Goal: Task Accomplishment & Management: Use online tool/utility

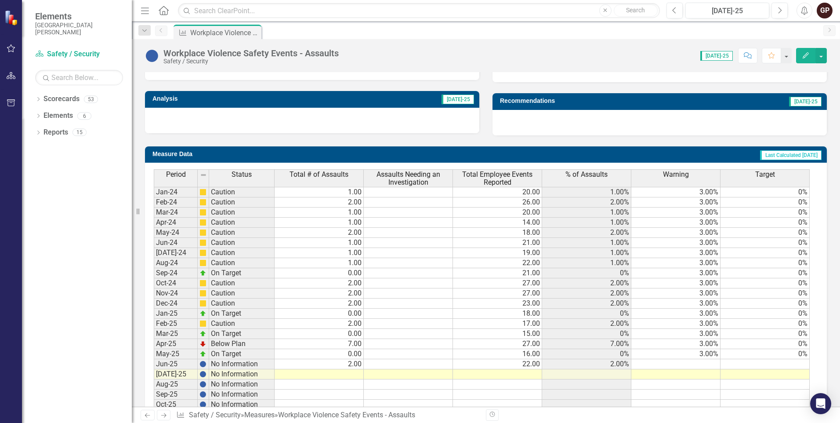
scroll to position [308, 0]
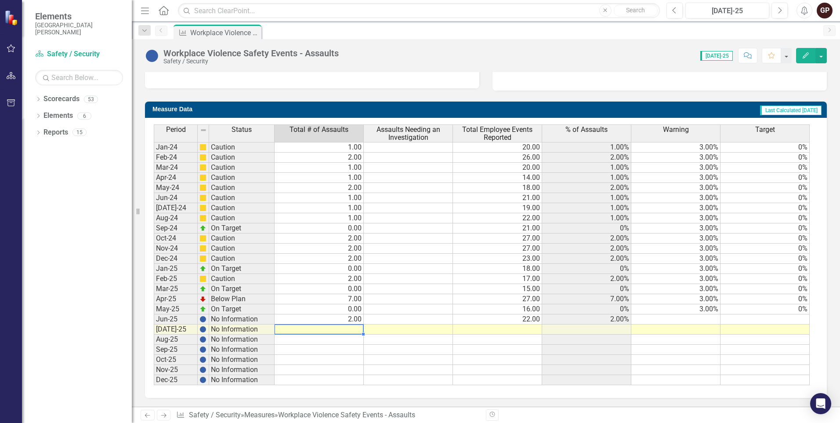
click at [350, 329] on td at bounding box center [319, 329] width 89 height 10
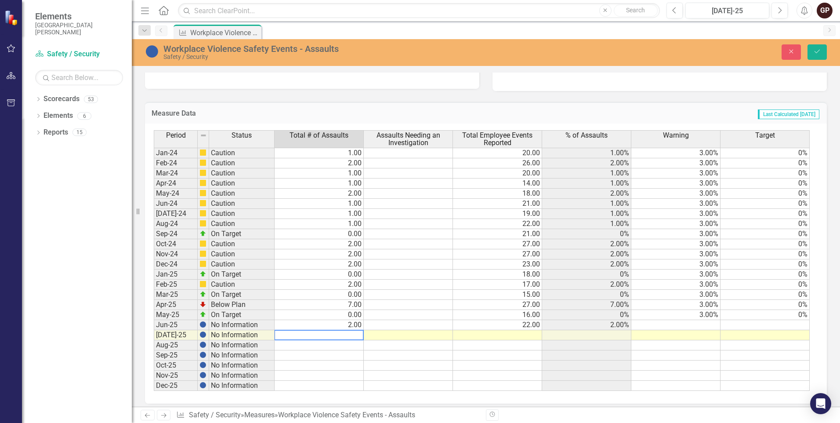
type textarea "1"
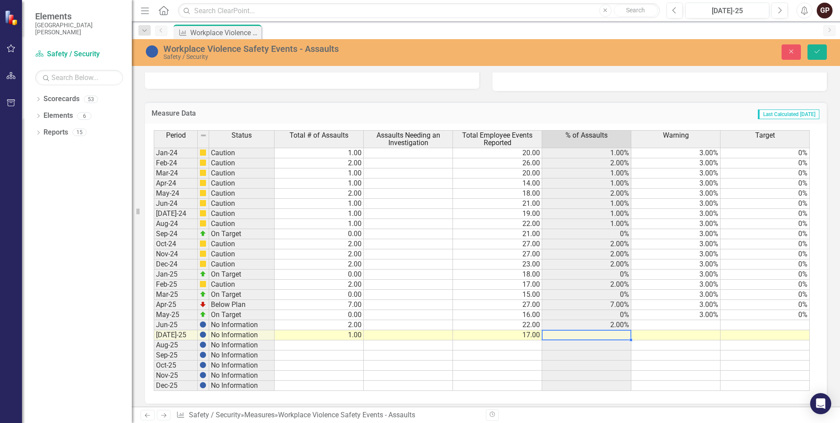
type textarea "17"
click at [817, 50] on icon "Save" at bounding box center [817, 51] width 8 height 6
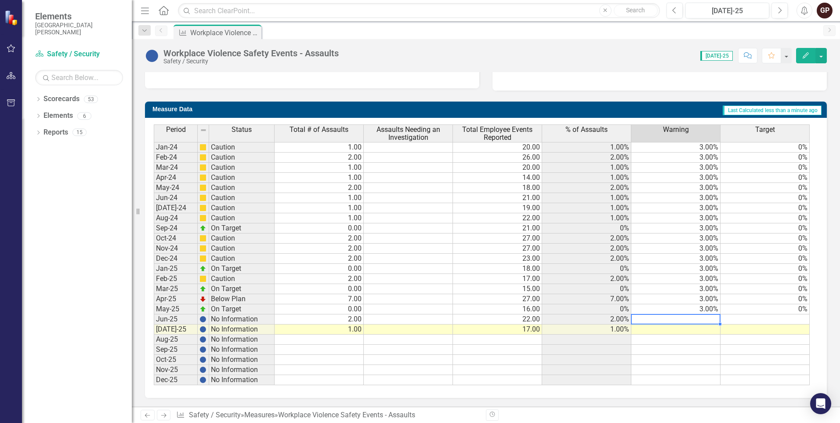
click at [704, 320] on td at bounding box center [675, 319] width 89 height 10
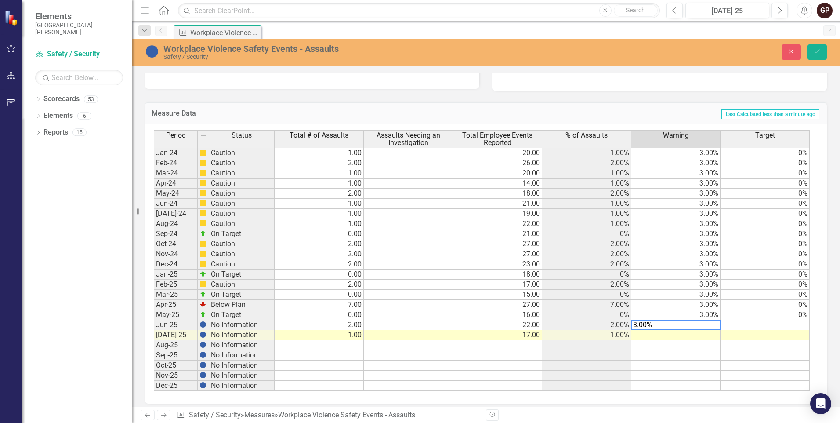
drag, startPoint x: 663, startPoint y: 326, endPoint x: 626, endPoint y: 323, distance: 37.5
click at [626, 323] on div "Period Status Total # of Assaults Assaults Needing an Investigation Total Emplo…" at bounding box center [483, 260] width 658 height 261
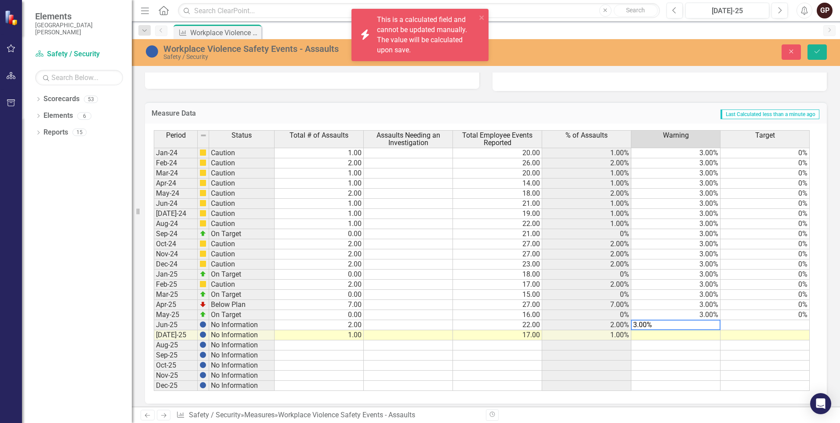
type textarea "3"
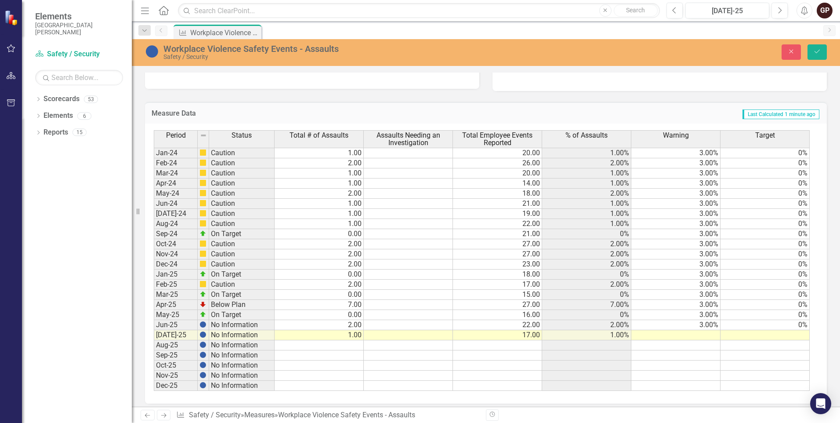
click at [703, 333] on td at bounding box center [675, 335] width 89 height 10
type textarea "3"
type textarea "0"
click at [815, 51] on icon "Save" at bounding box center [817, 51] width 8 height 6
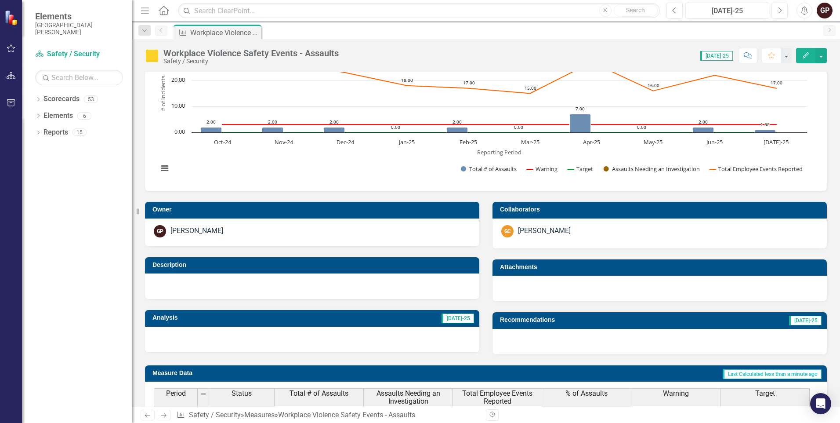
scroll to position [0, 0]
